Goal: Information Seeking & Learning: Learn about a topic

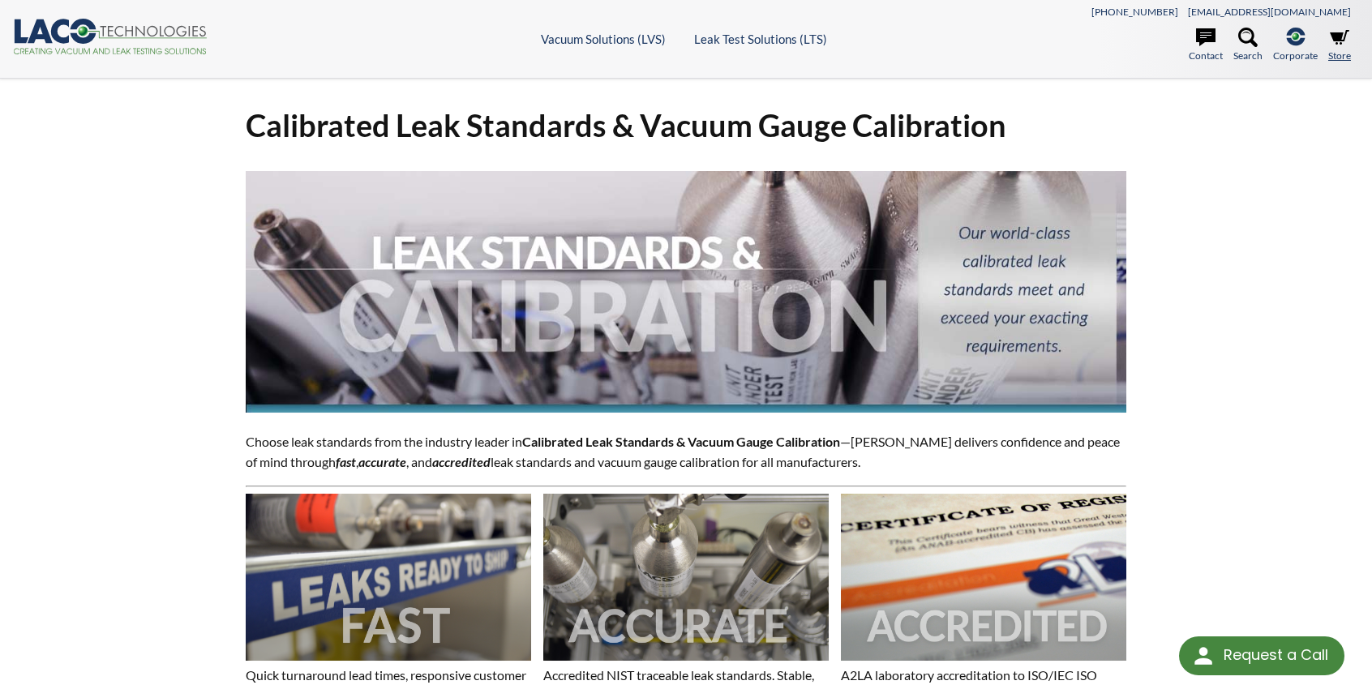
click at [1337, 53] on link "Store" at bounding box center [1339, 46] width 23 height 36
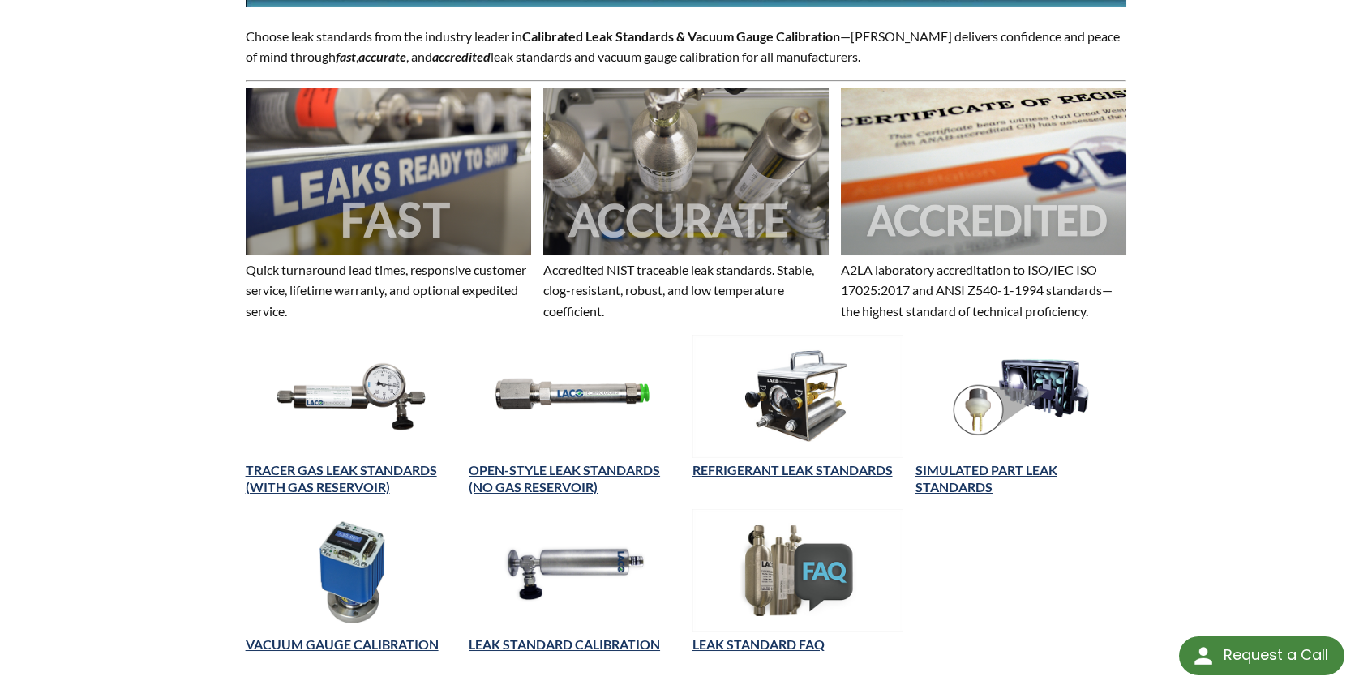
scroll to position [487, 0]
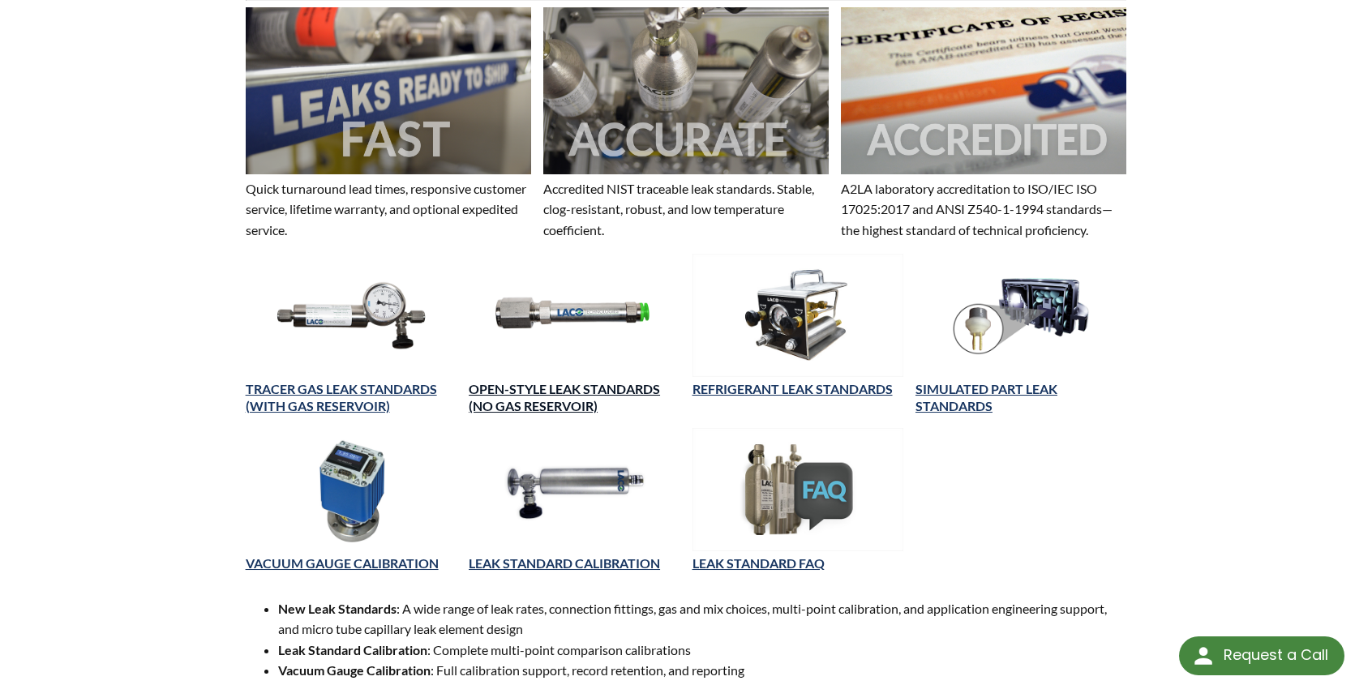
click at [521, 386] on link "OPEN-STYLE LEAK STANDARDS (NO GAS RESERVOIR)" at bounding box center [564, 397] width 191 height 32
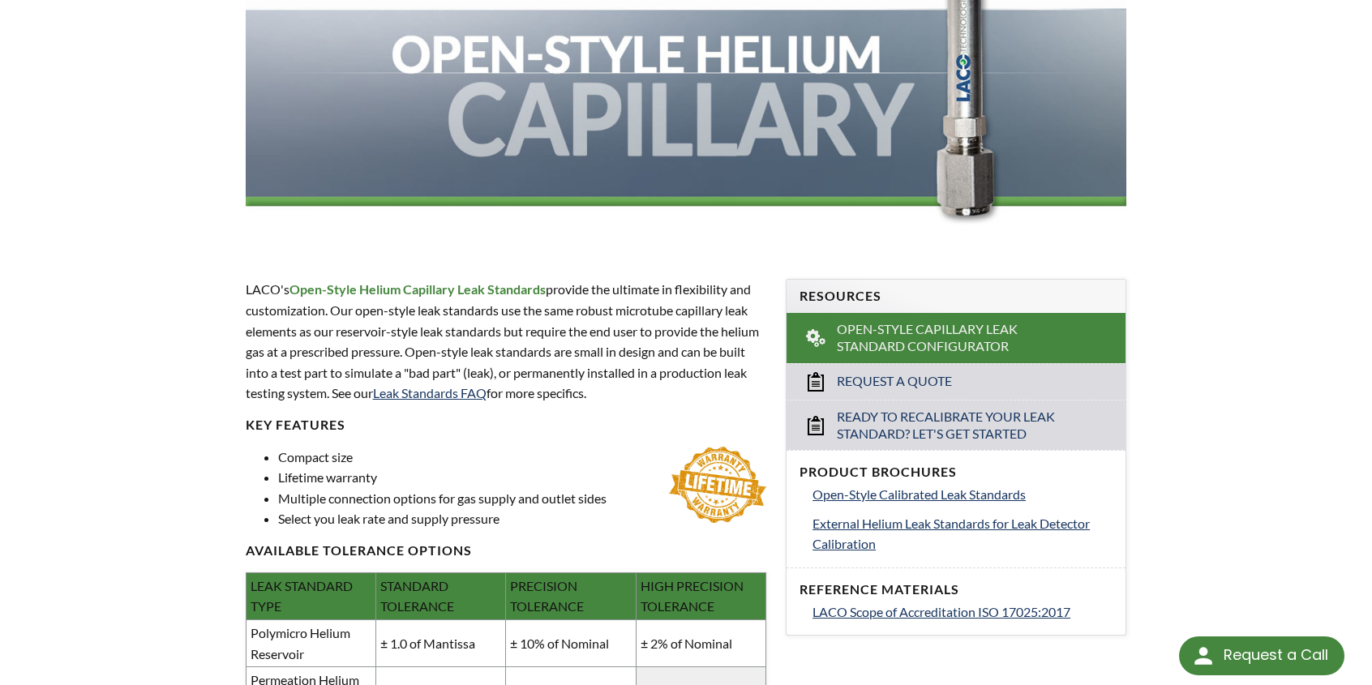
scroll to position [324, 0]
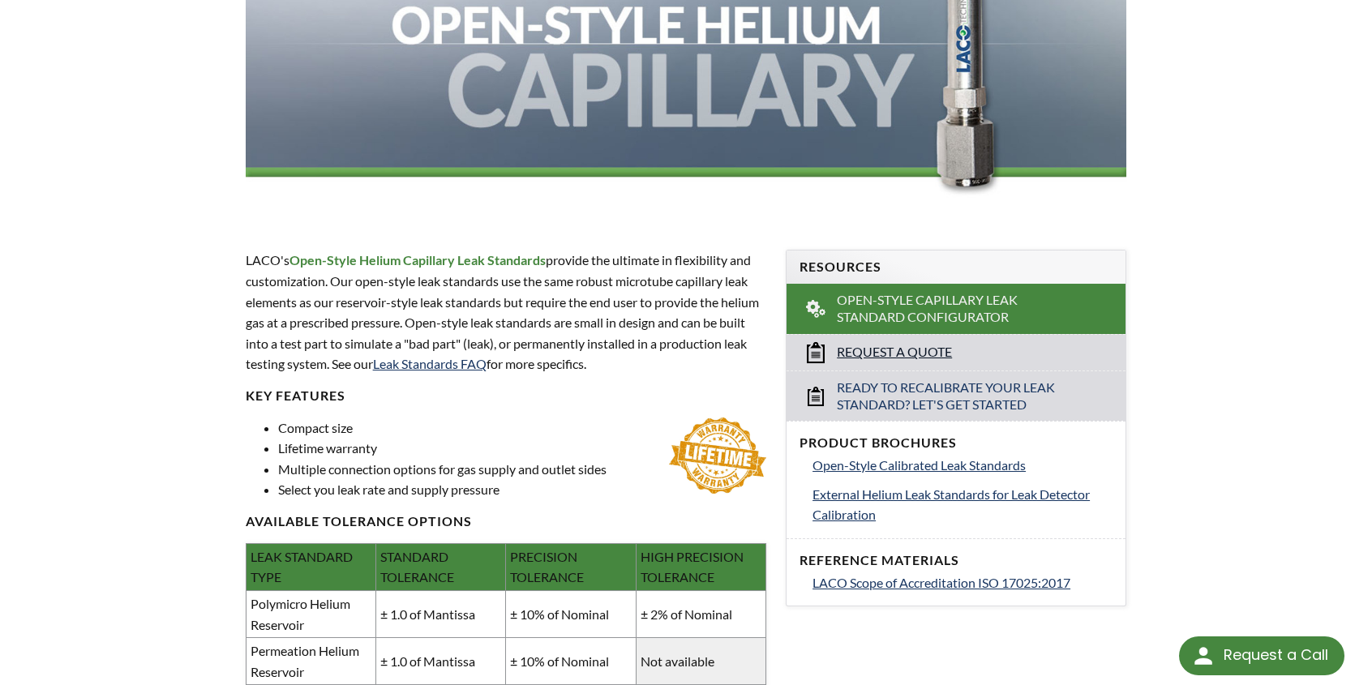
click at [866, 345] on span "Request a Quote" at bounding box center [894, 352] width 115 height 17
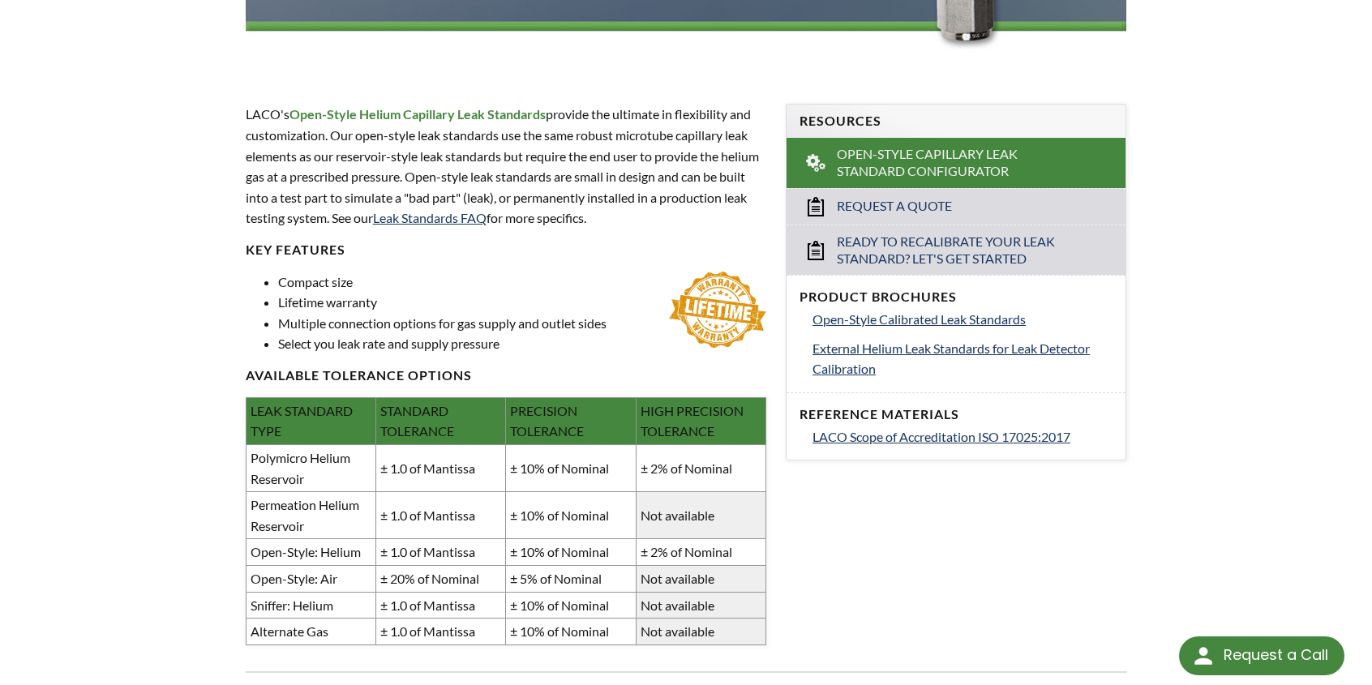
scroll to position [487, 0]
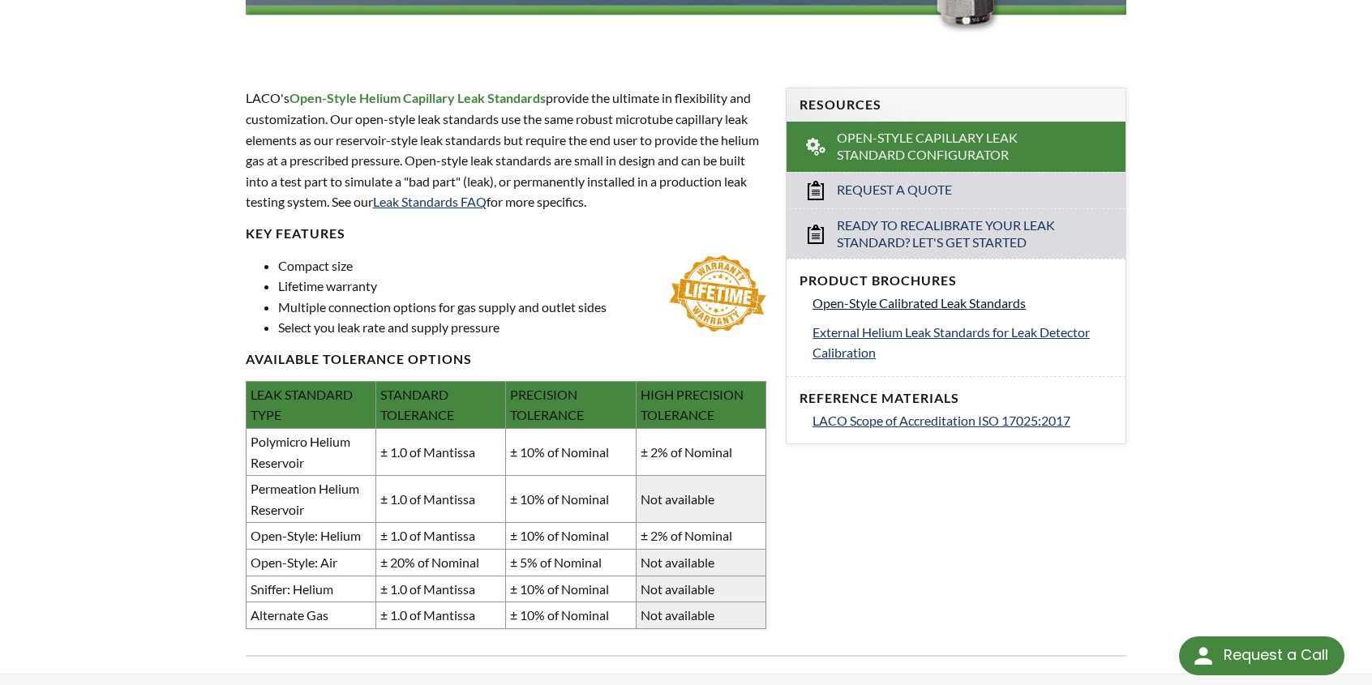
click at [880, 305] on span "Open-Style Calibrated Leak Standards" at bounding box center [919, 302] width 213 height 15
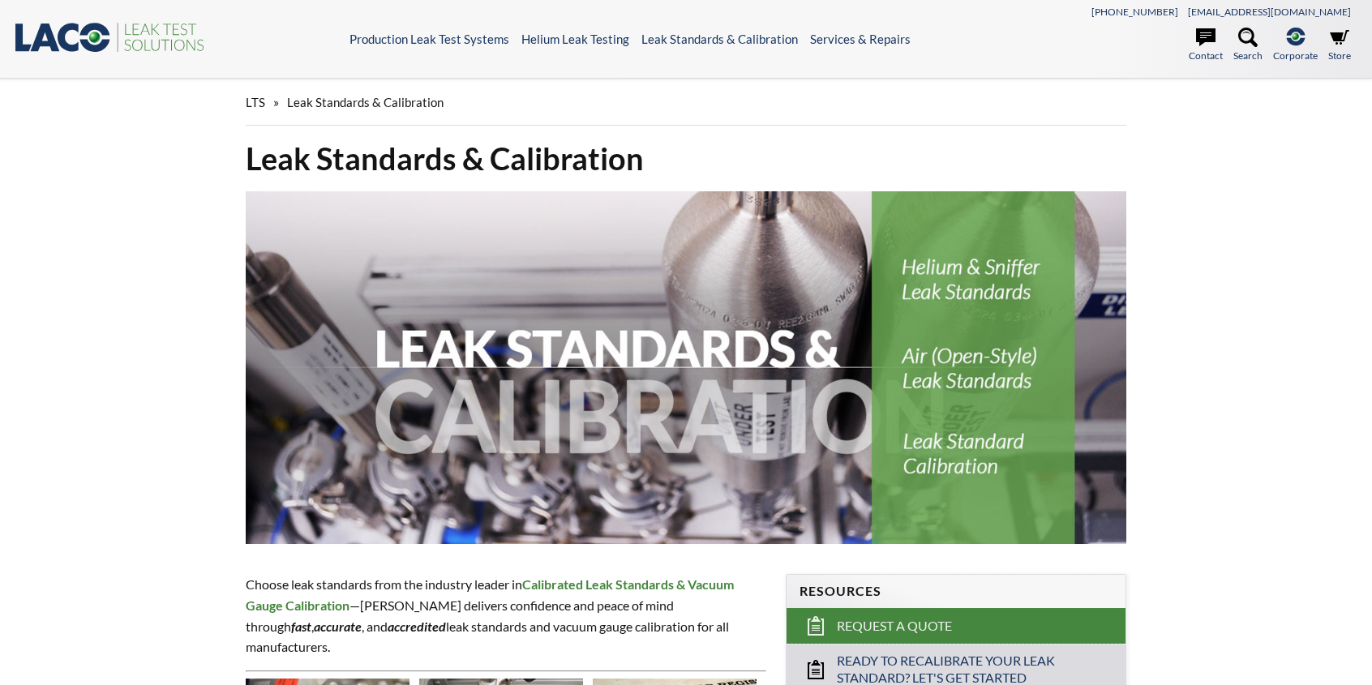
select select "Language Translate Widget"
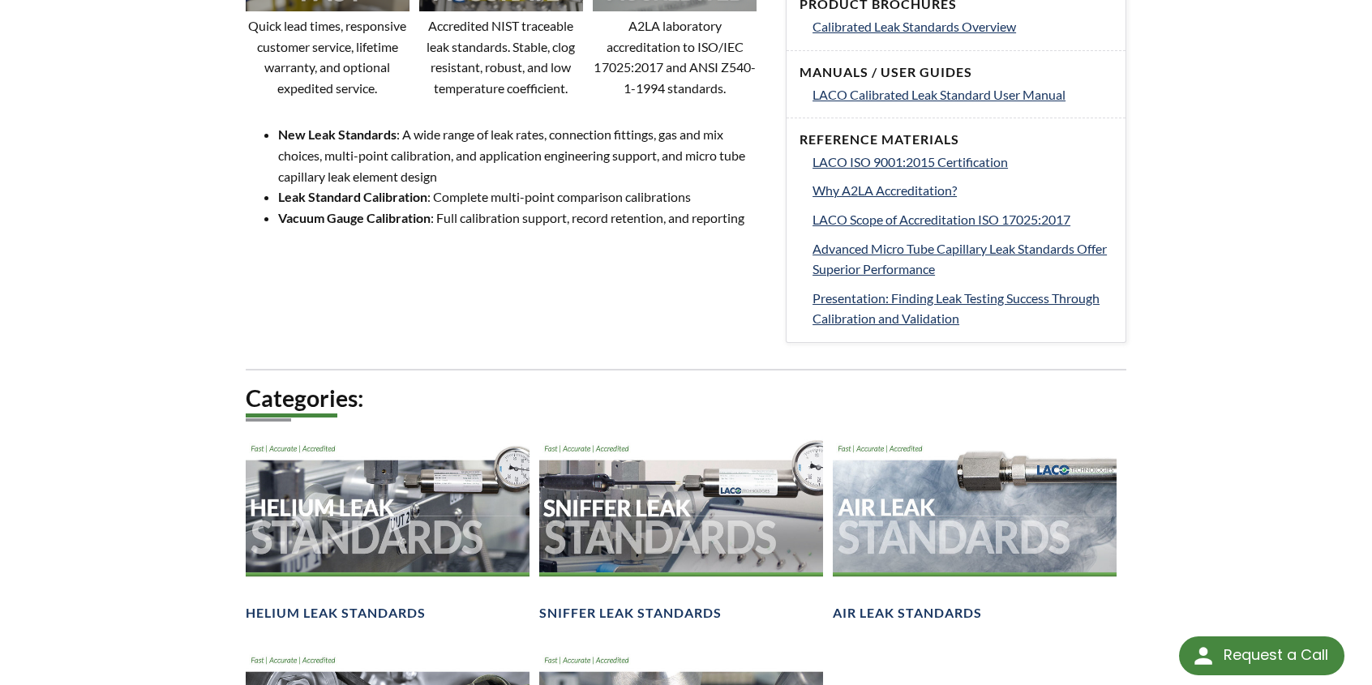
scroll to position [811, 0]
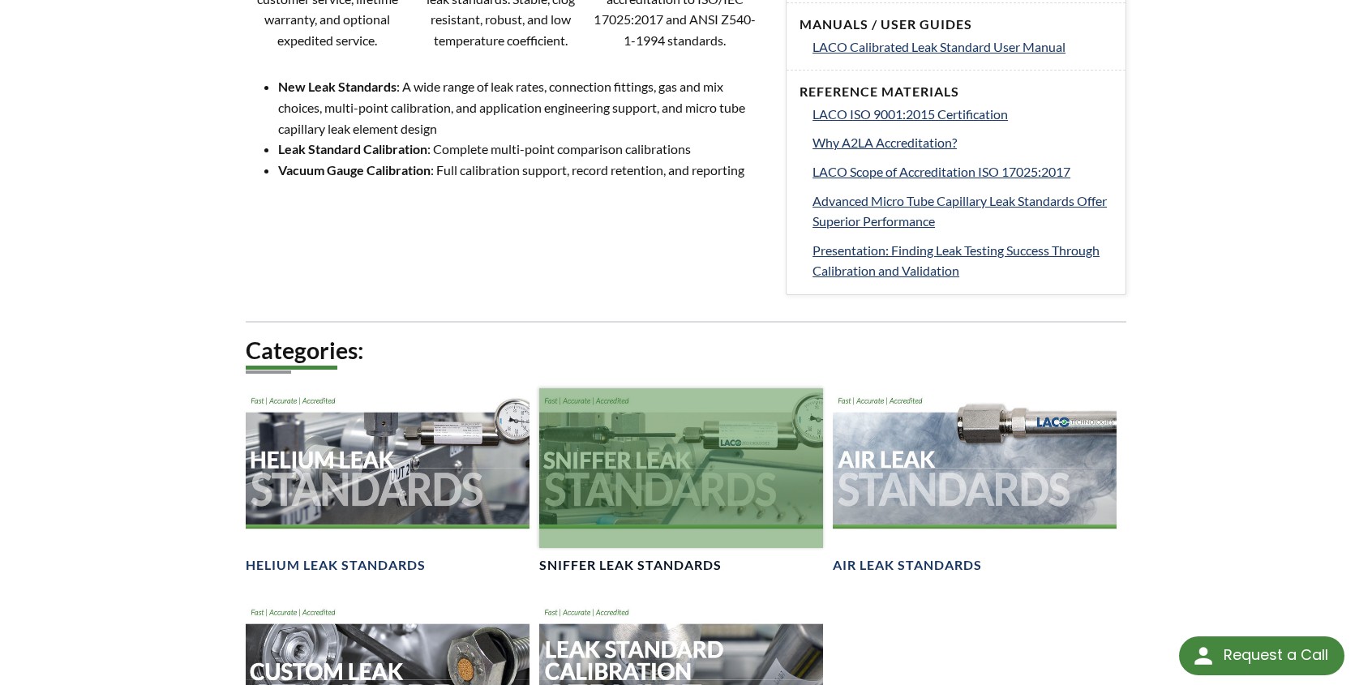
click at [719, 453] on div at bounding box center [681, 468] width 284 height 160
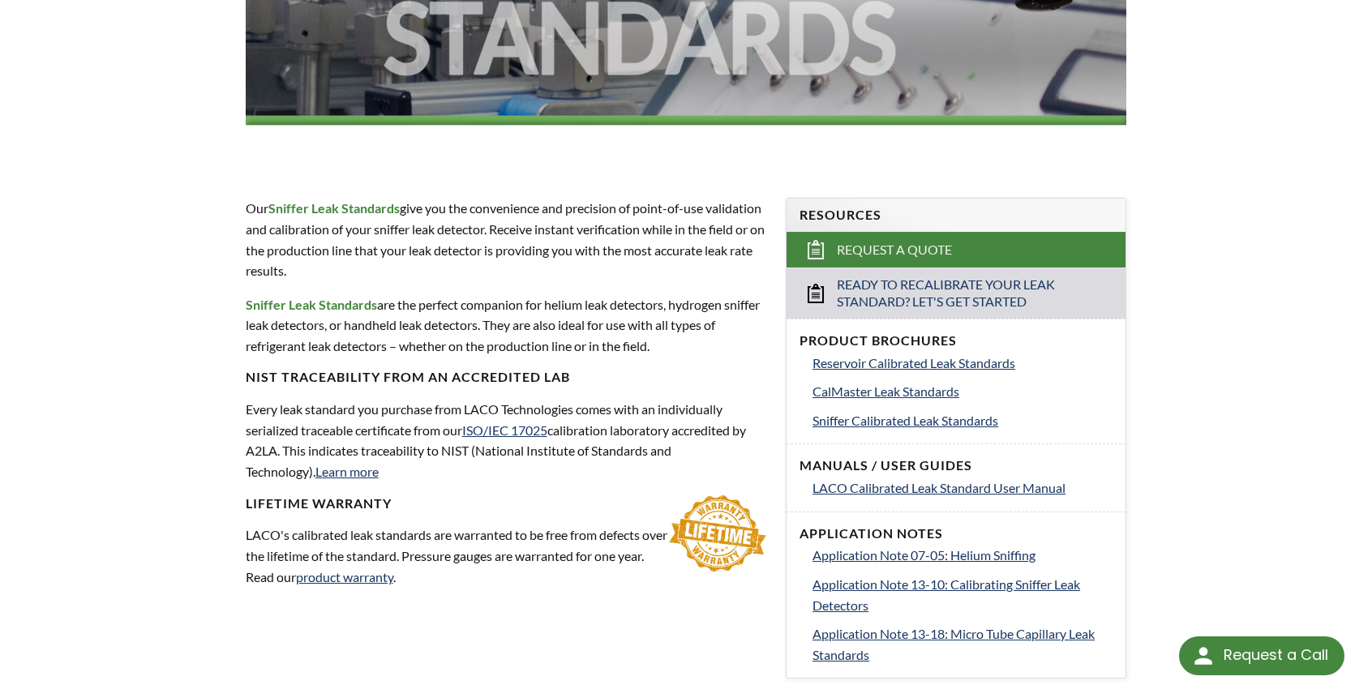
scroll to position [405, 0]
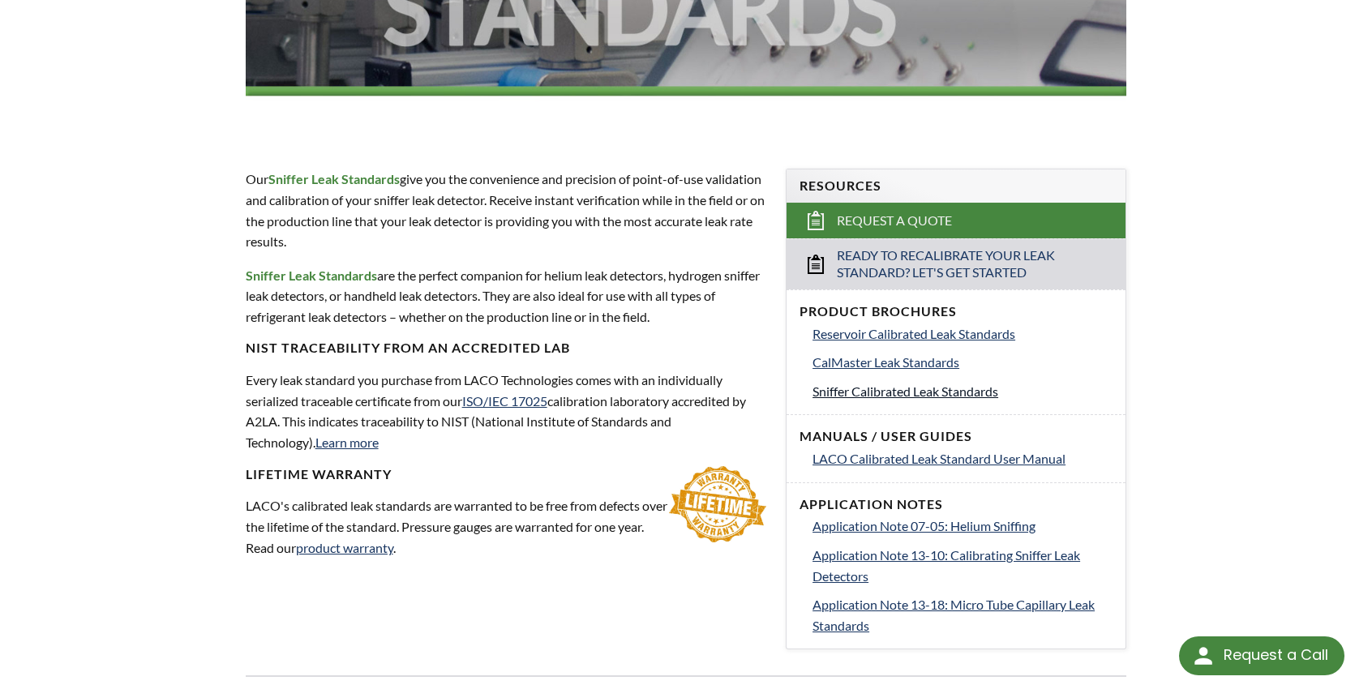
click at [885, 393] on span "Sniffer Calibrated Leak Standards" at bounding box center [906, 391] width 186 height 15
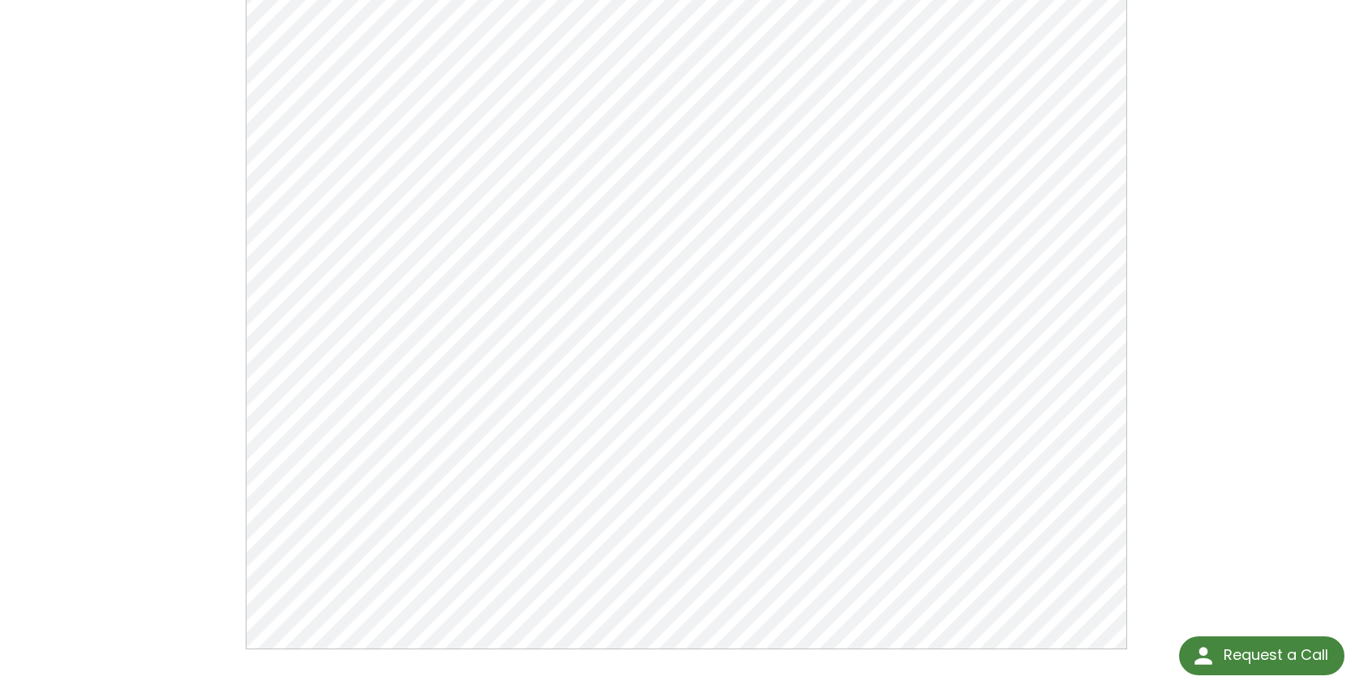
scroll to position [243, 0]
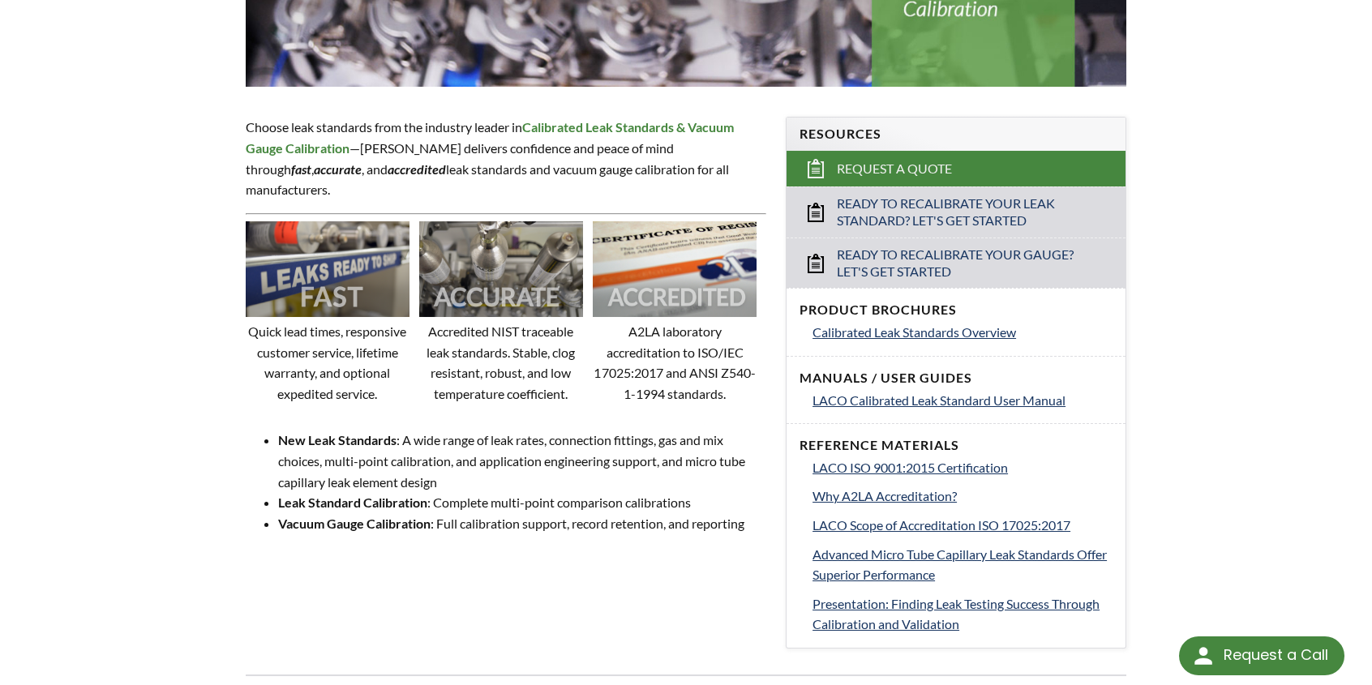
scroll to position [487, 0]
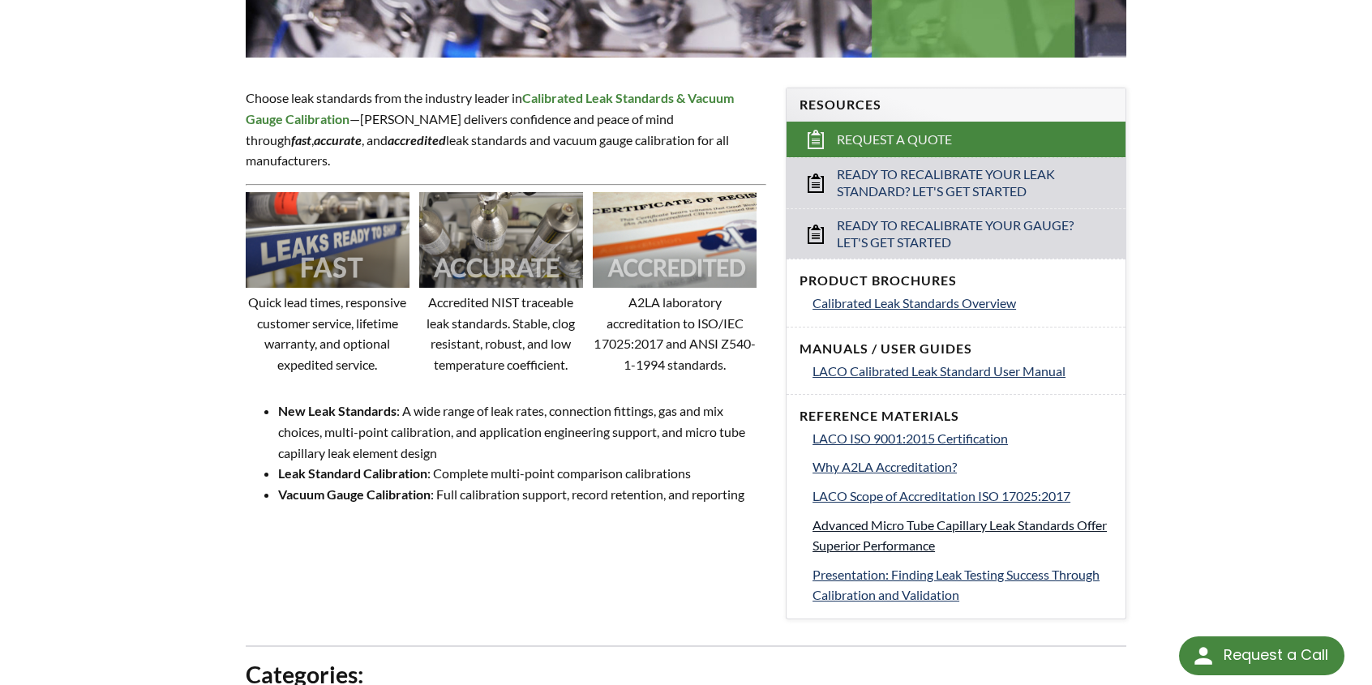
click at [878, 523] on span "Advanced Micro Tube Capillary Leak Standards Offer Superior Performance" at bounding box center [960, 535] width 294 height 36
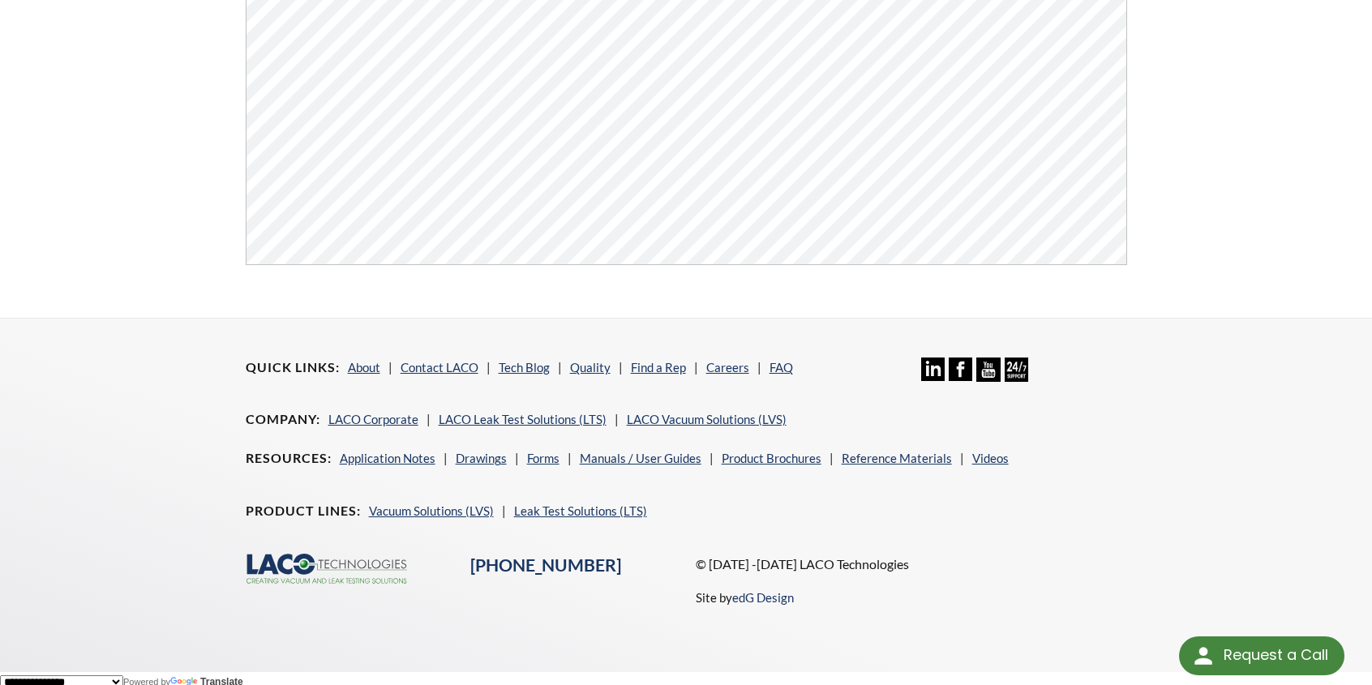
scroll to position [655, 0]
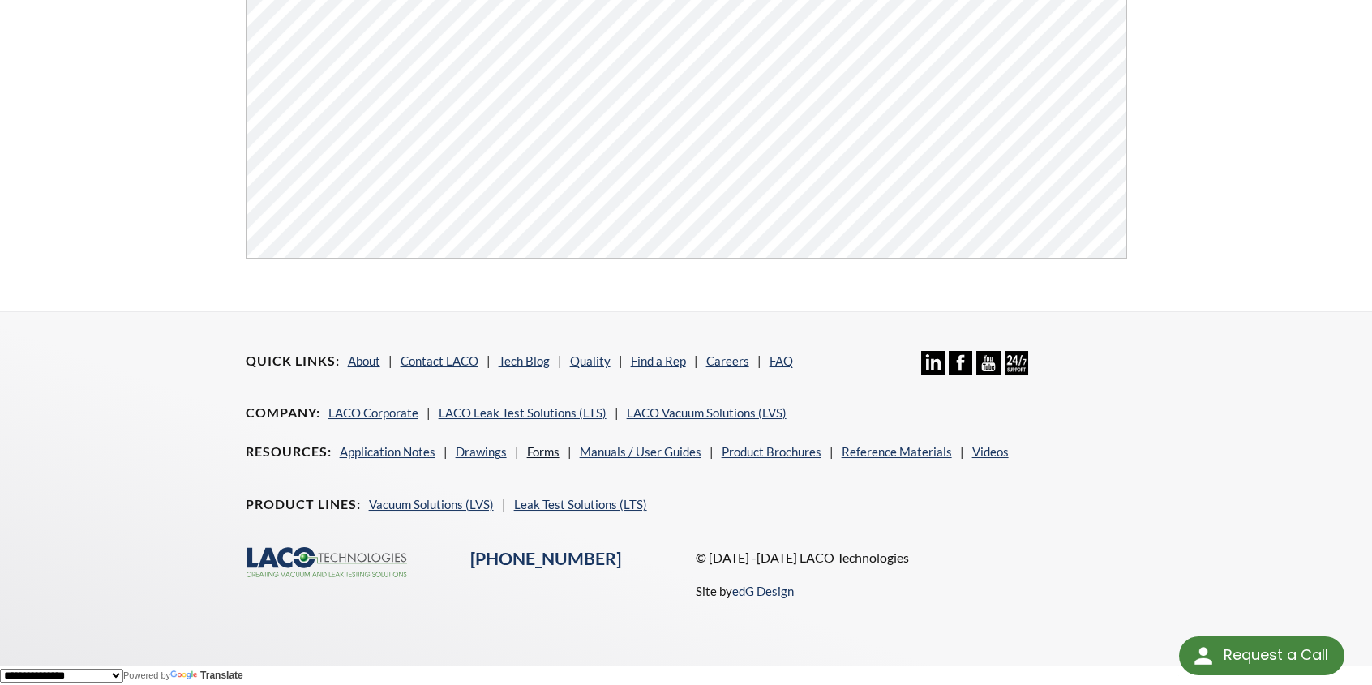
click at [542, 453] on link "Forms" at bounding box center [543, 451] width 32 height 15
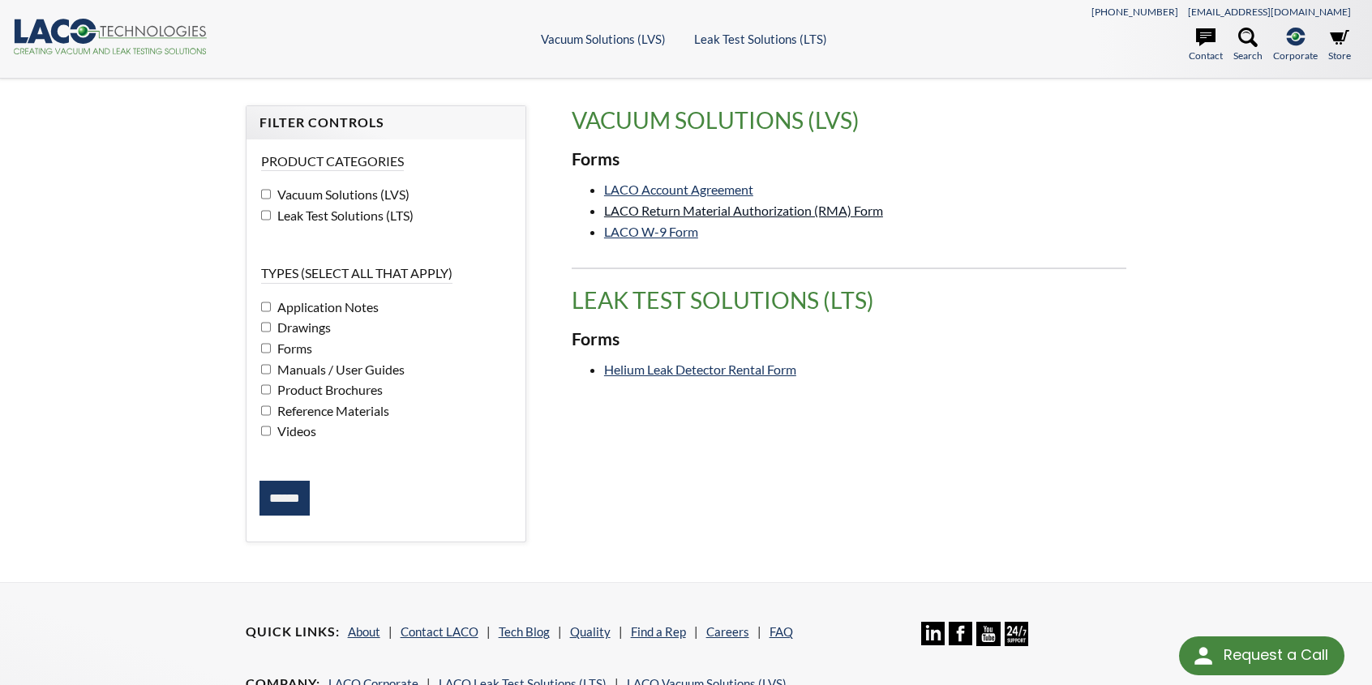
click at [639, 209] on link "LACO Return Material Authorization (RMA) Form" at bounding box center [743, 210] width 279 height 15
click at [272, 212] on label "Leak Test Solutions (LTS)" at bounding box center [386, 215] width 250 height 21
click at [284, 474] on form "Product Categories Vacuum Solutions (LVS) Leak Test Solutions (LTS) Types (sele…" at bounding box center [386, 334] width 253 height 364
click at [282, 481] on input "******" at bounding box center [285, 499] width 50 height 36
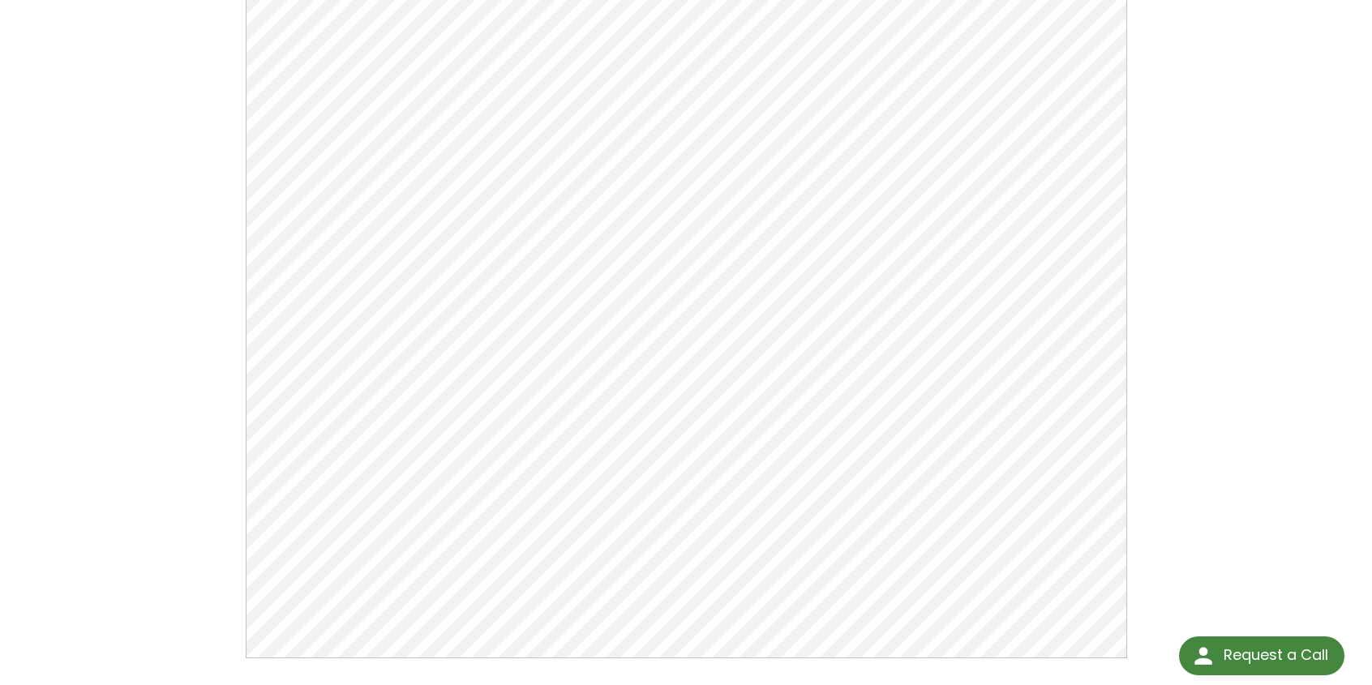
scroll to position [243, 0]
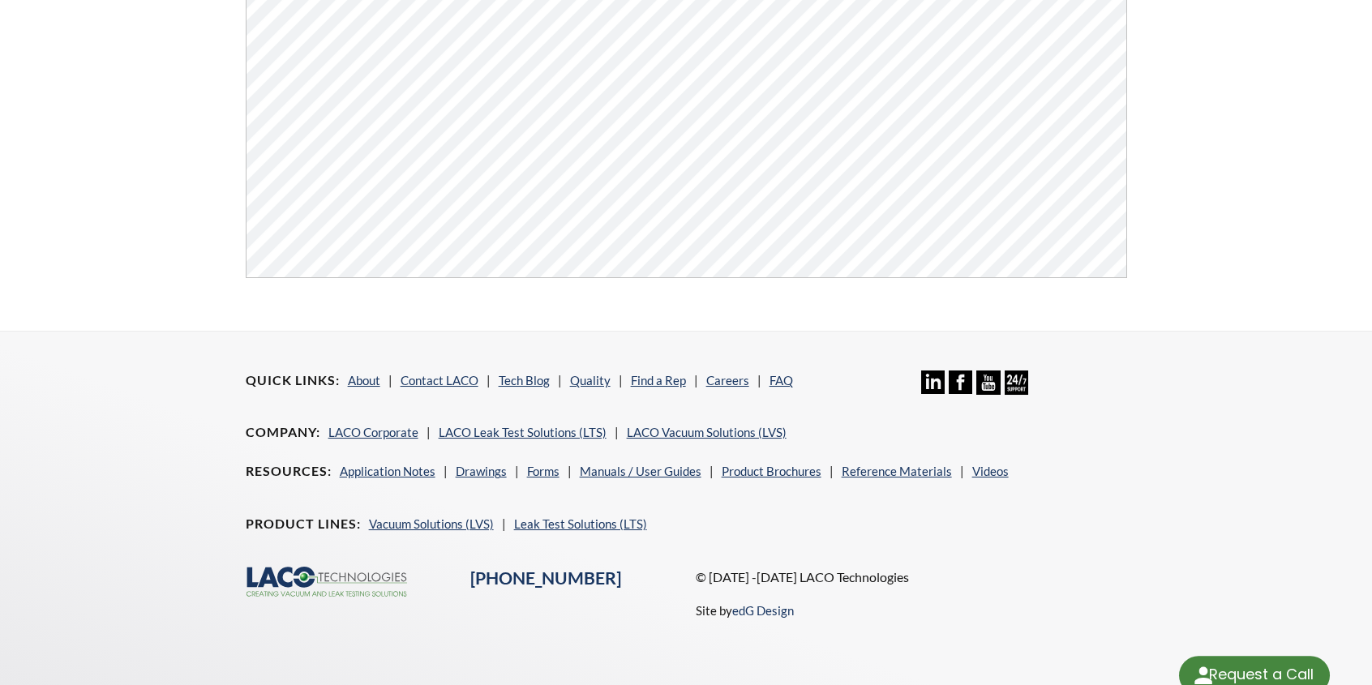
select select "Language Translate Widget"
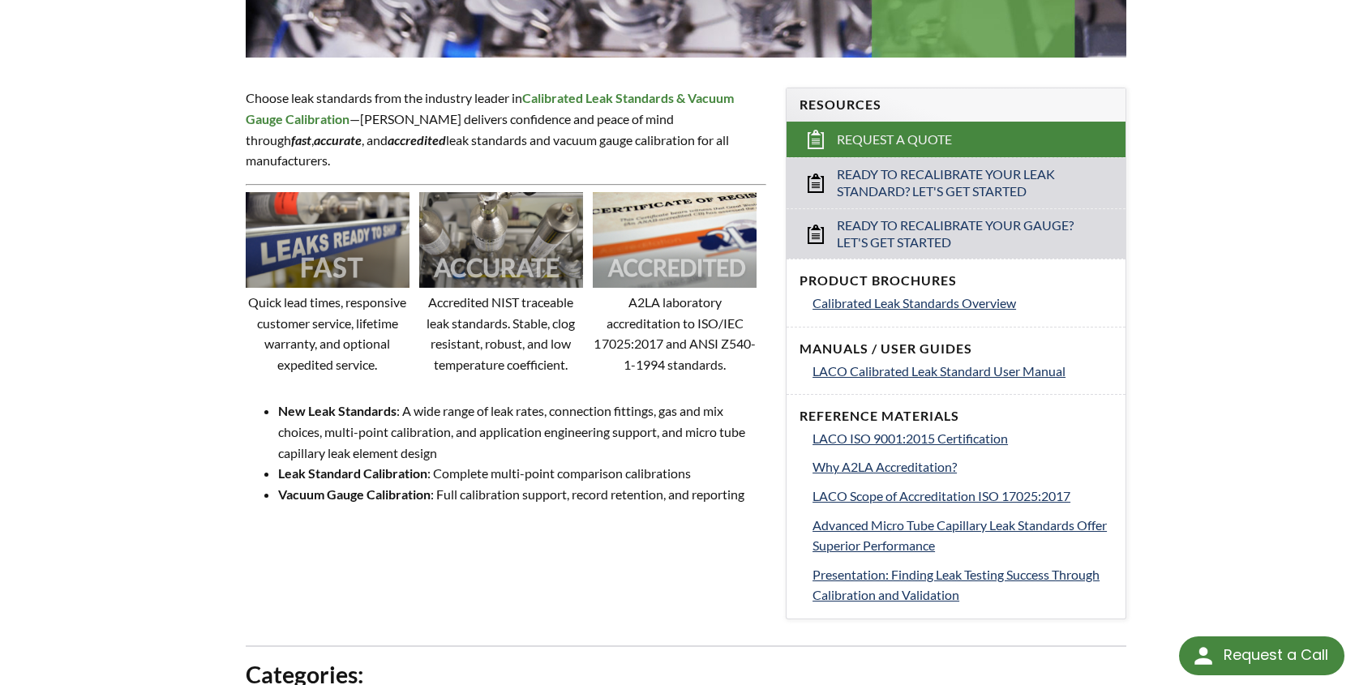
click at [340, 403] on strong "New Leak Standards" at bounding box center [337, 410] width 118 height 15
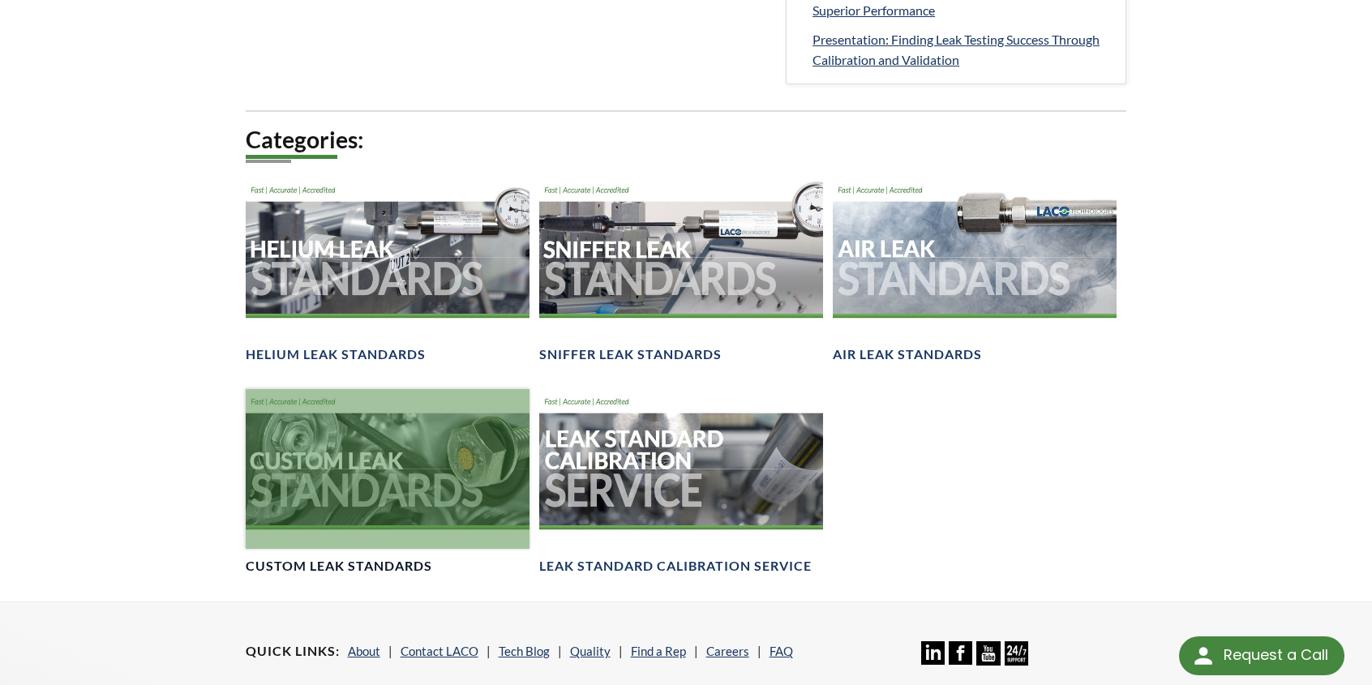
scroll to position [1054, 0]
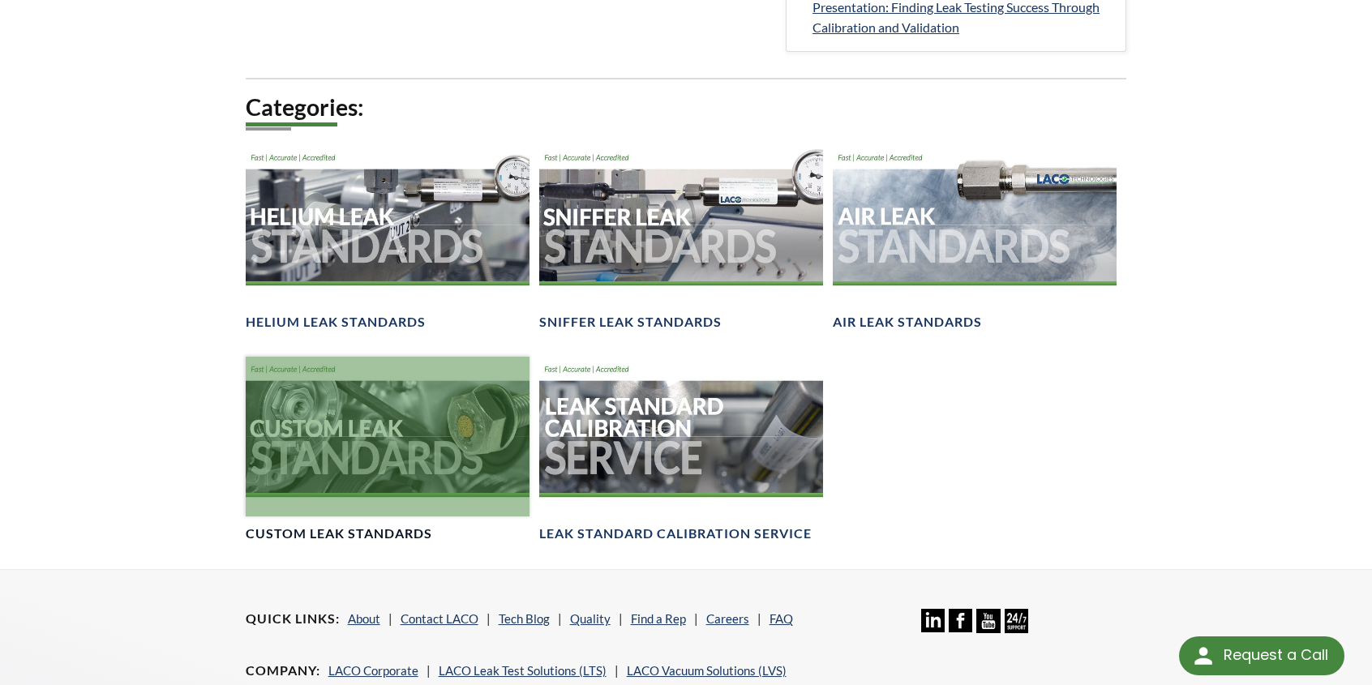
click at [358, 433] on div at bounding box center [388, 437] width 284 height 160
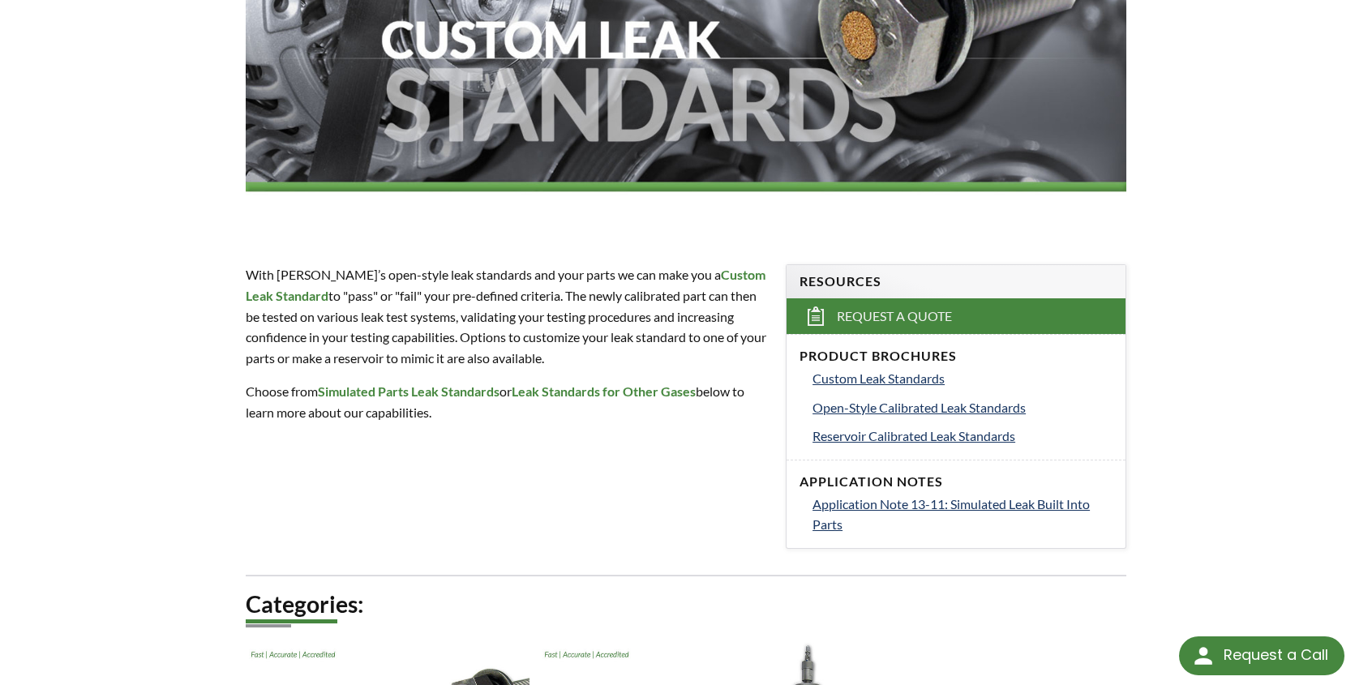
scroll to position [324, 0]
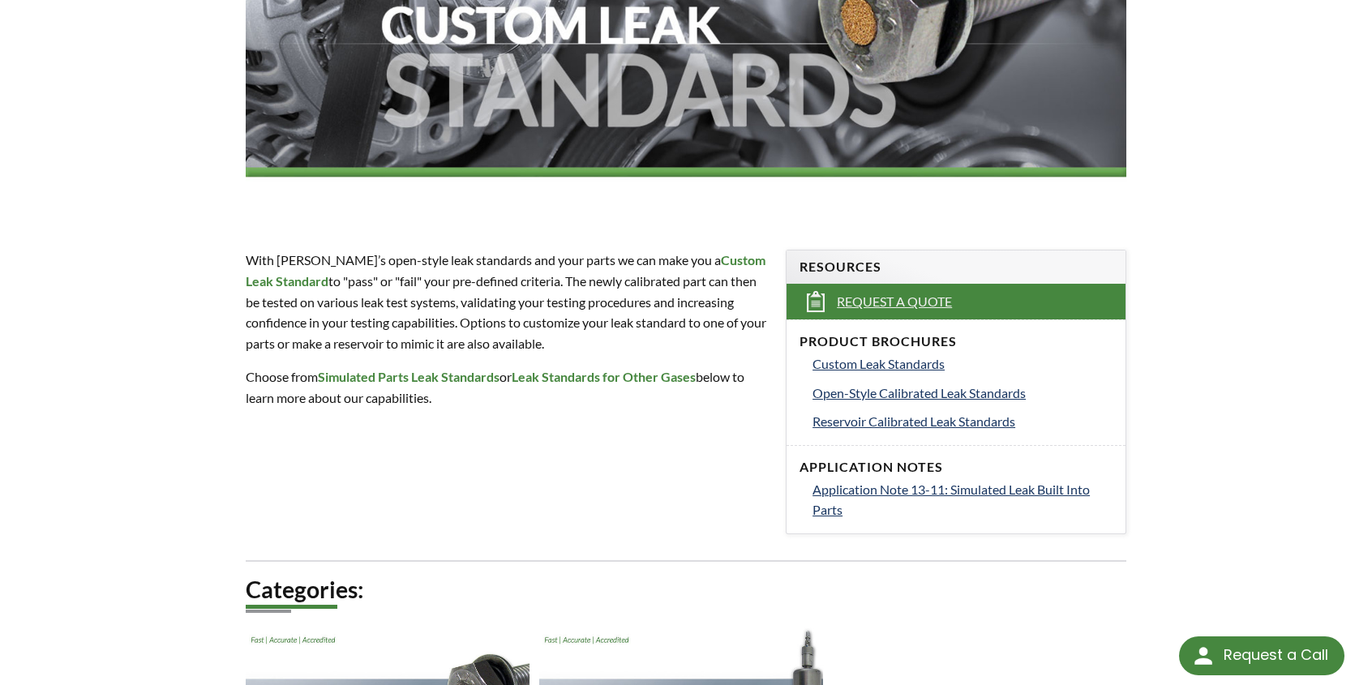
click at [850, 296] on span "Request a Quote" at bounding box center [894, 302] width 115 height 17
click at [903, 396] on span "Open-Style Calibrated Leak Standards" at bounding box center [919, 392] width 213 height 15
click at [857, 491] on span "Application Note 13-11: Simulated Leak Built Into Parts" at bounding box center [951, 500] width 277 height 36
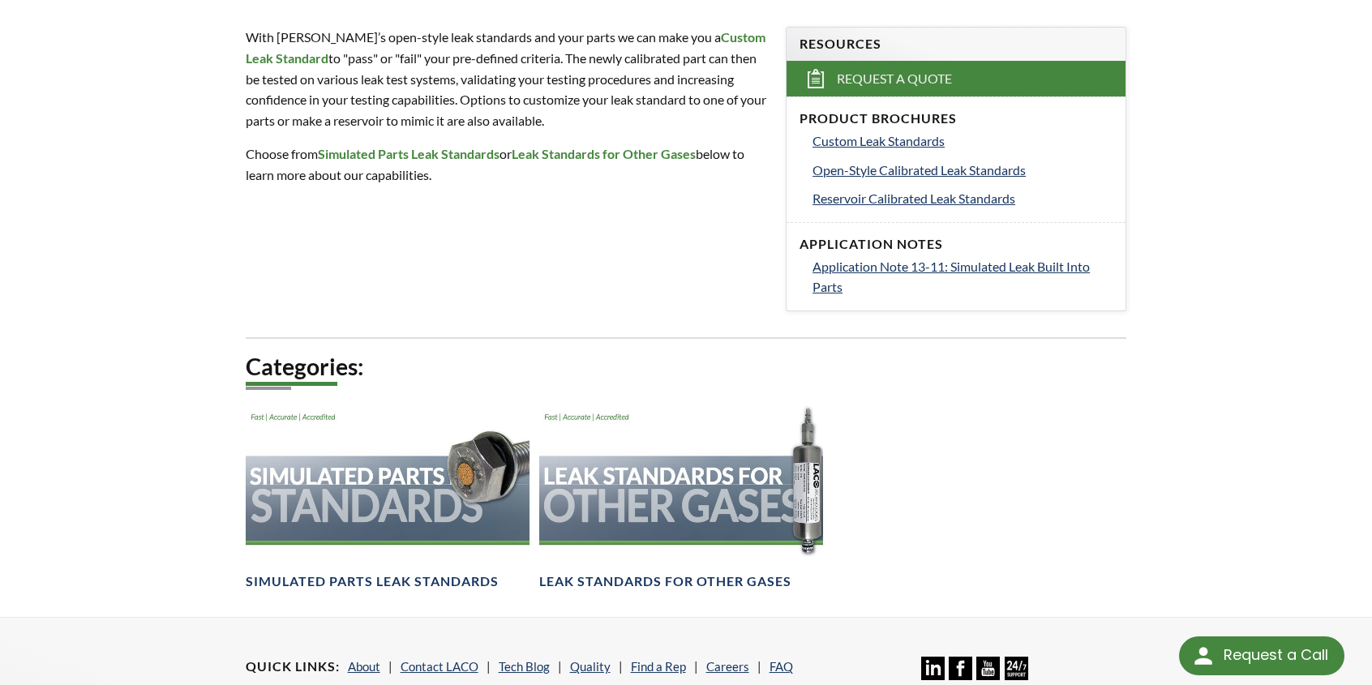
scroll to position [405, 0]
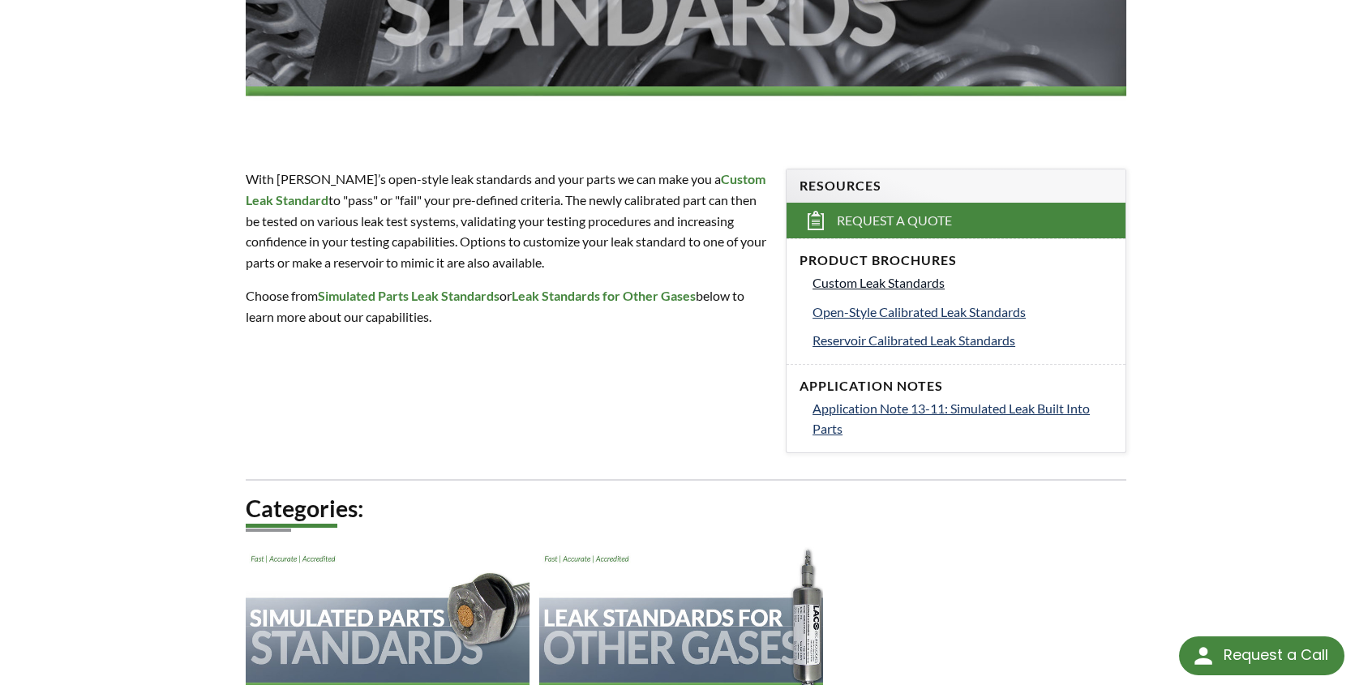
click at [888, 279] on span "Custom Leak Standards" at bounding box center [879, 282] width 132 height 15
click at [867, 314] on span "Open-Style Calibrated Leak Standards" at bounding box center [919, 311] width 213 height 15
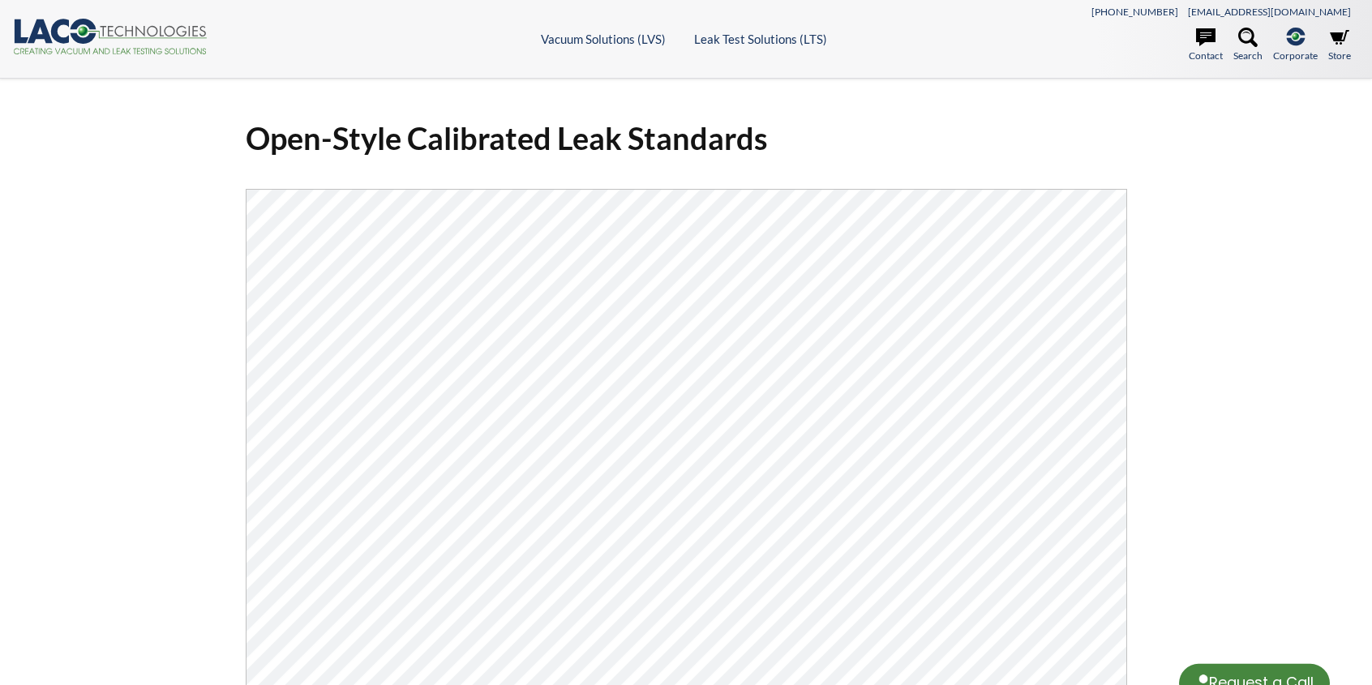
select select "Language Translate Widget"
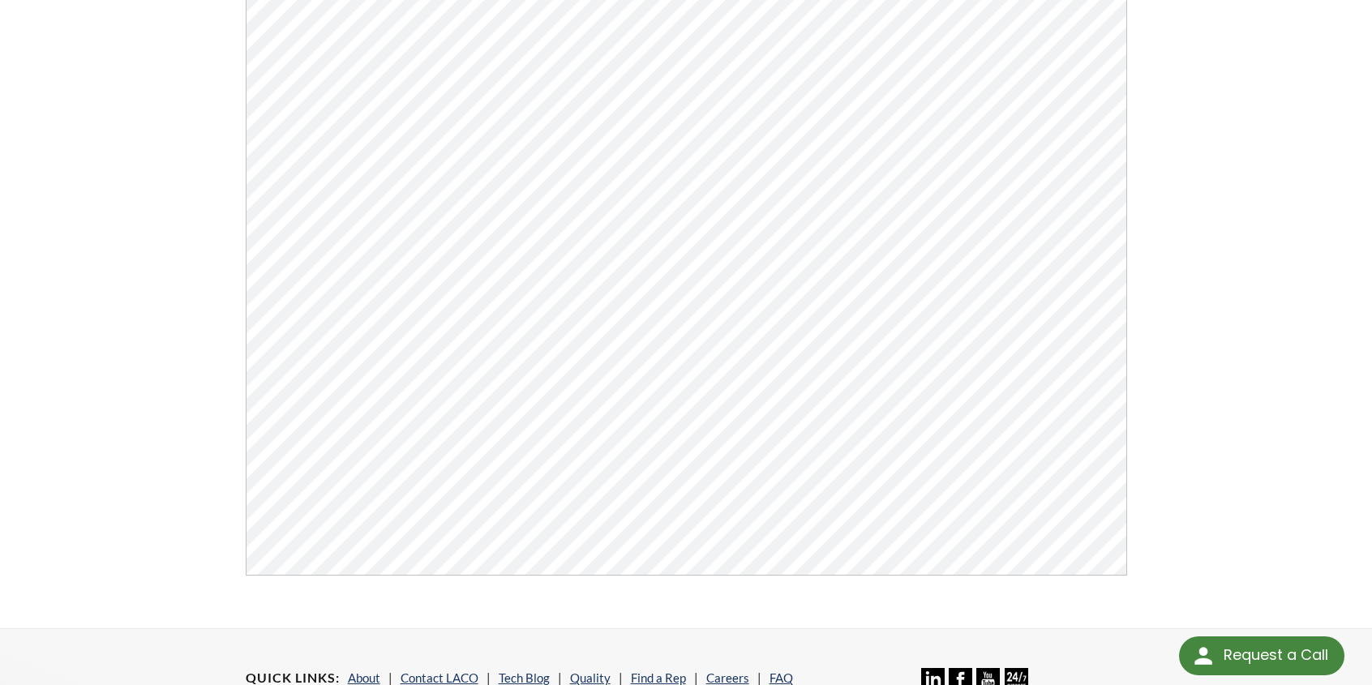
scroll to position [405, 0]
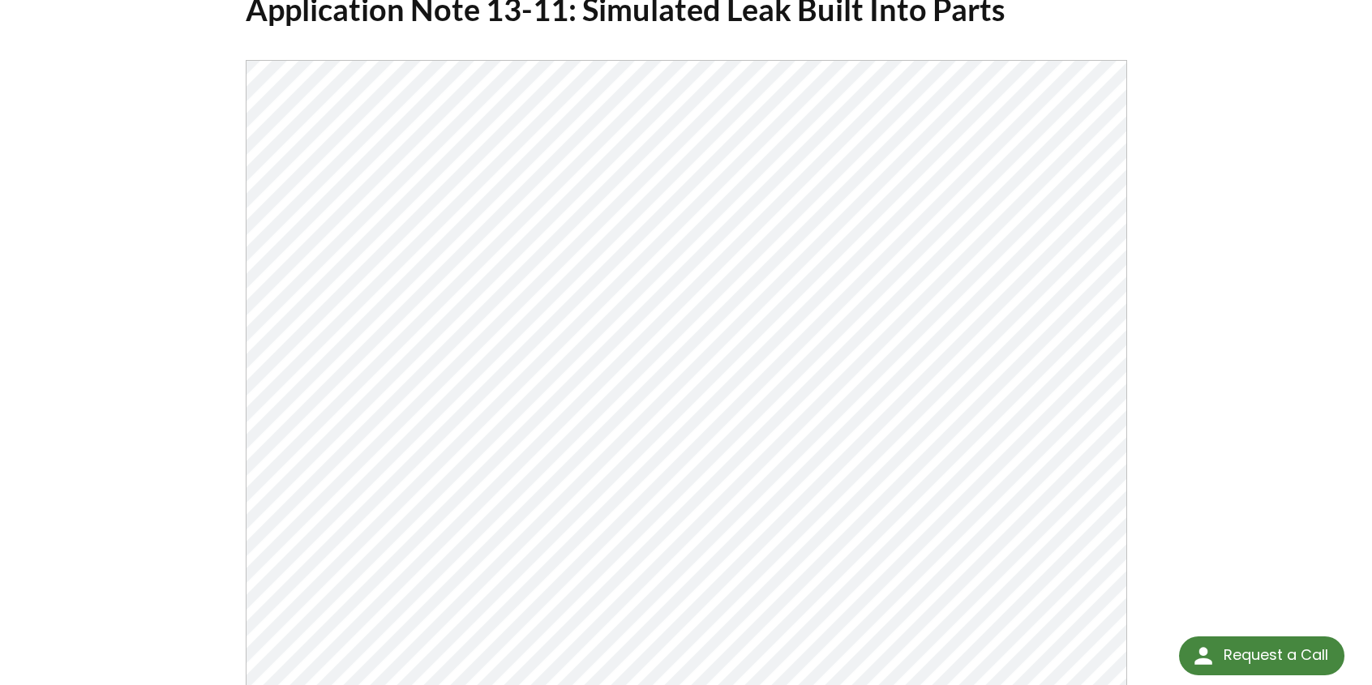
scroll to position [128, 0]
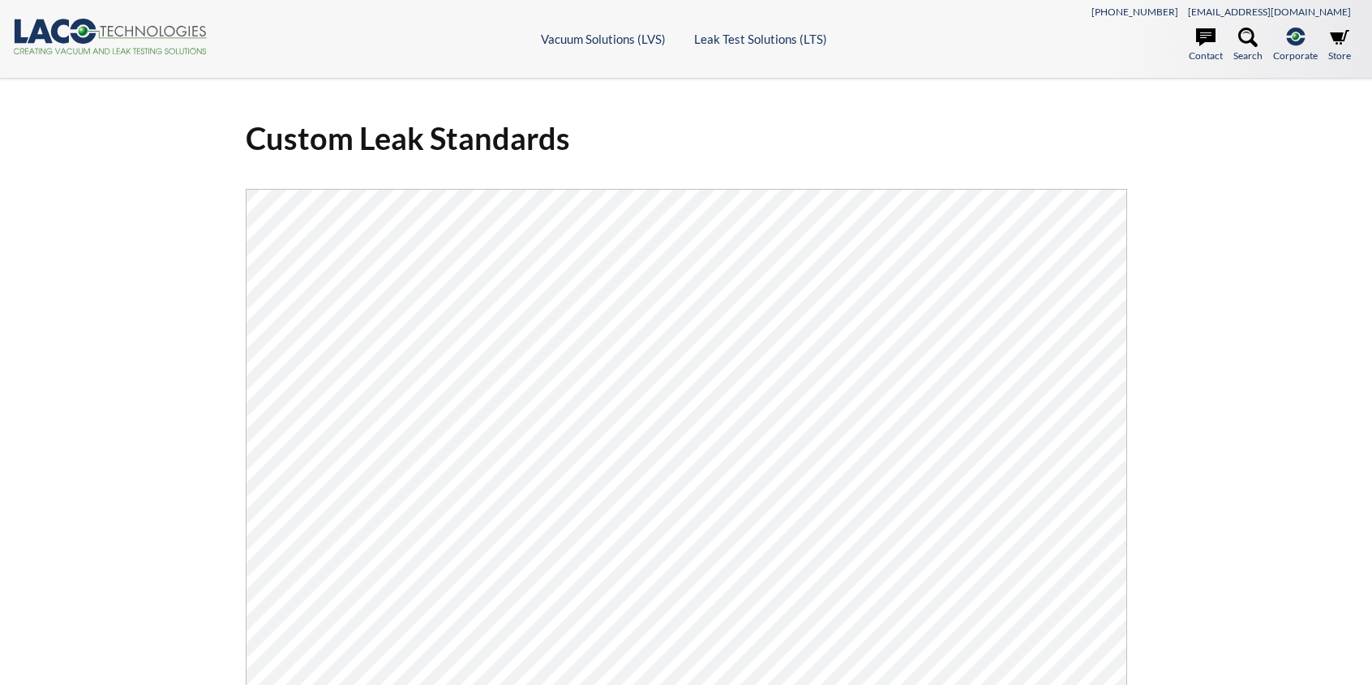
select select "Language Translate Widget"
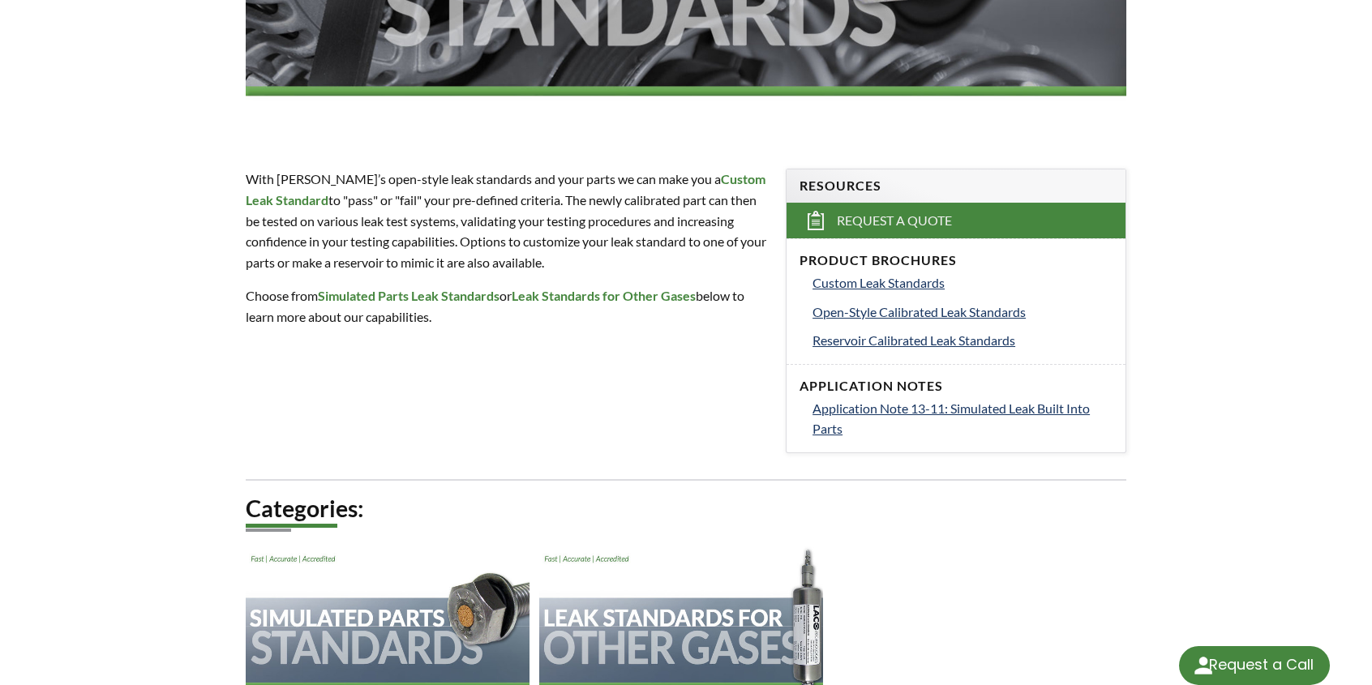
scroll to position [405, 0]
